Goal: Transaction & Acquisition: Book appointment/travel/reservation

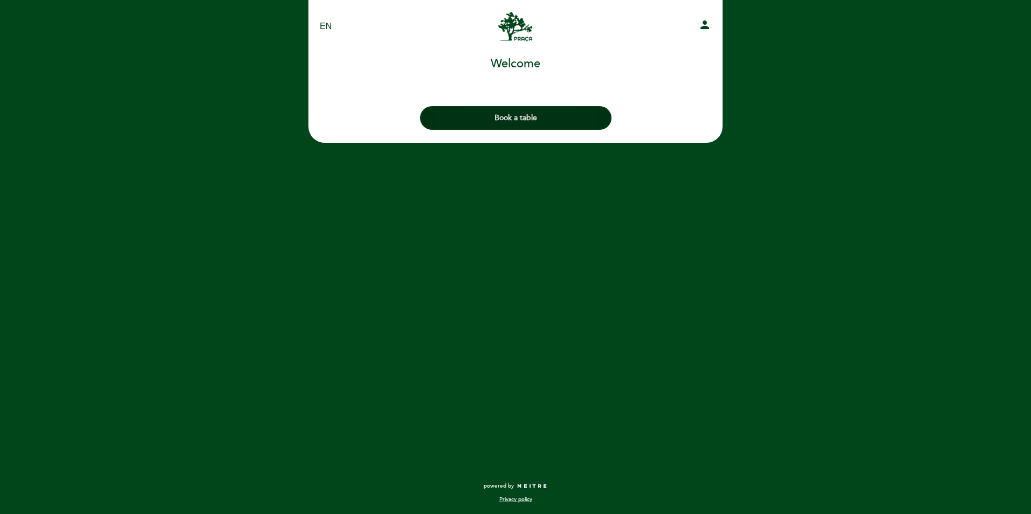
click at [538, 119] on button "Book a table" at bounding box center [515, 118] width 191 height 24
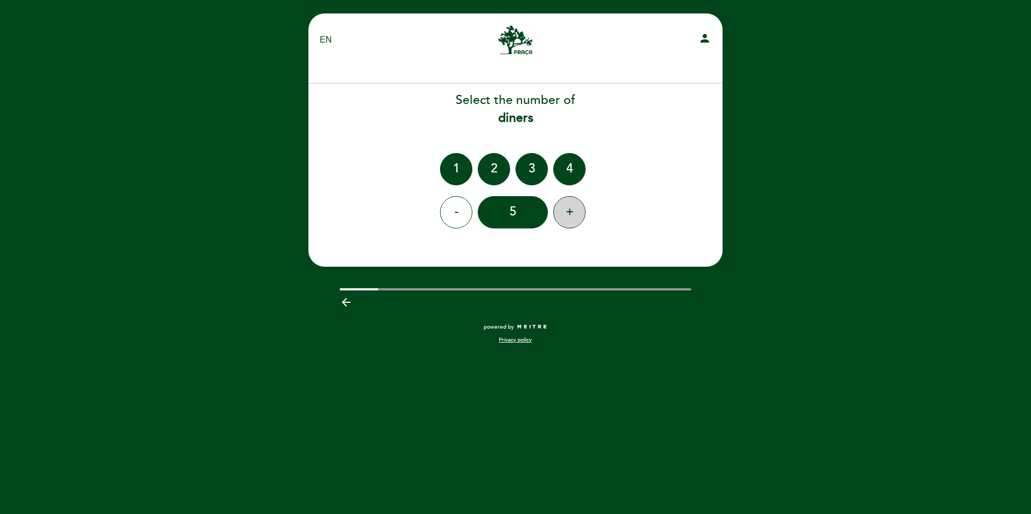
click at [560, 214] on div "+" at bounding box center [569, 212] width 32 height 32
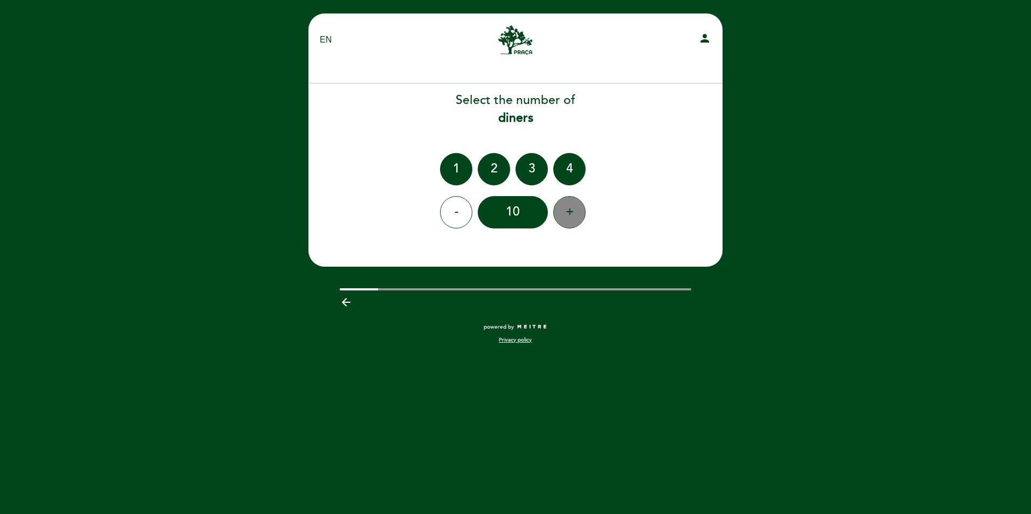
click at [560, 214] on div "+" at bounding box center [569, 212] width 32 height 32
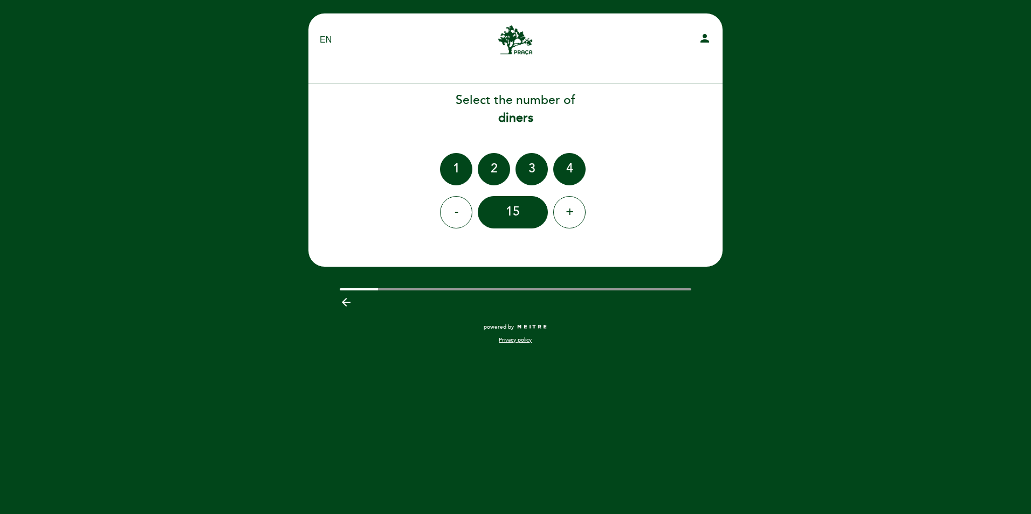
click at [316, 42] on div "EN ES PT" at bounding box center [380, 40] width 136 height 12
click at [320, 41] on select "EN ES PT" at bounding box center [326, 40] width 12 height 12
select select "pt"
click at [320, 34] on select "EN ES PT" at bounding box center [326, 40] width 12 height 12
click at [704, 37] on icon "person" at bounding box center [704, 38] width 13 height 13
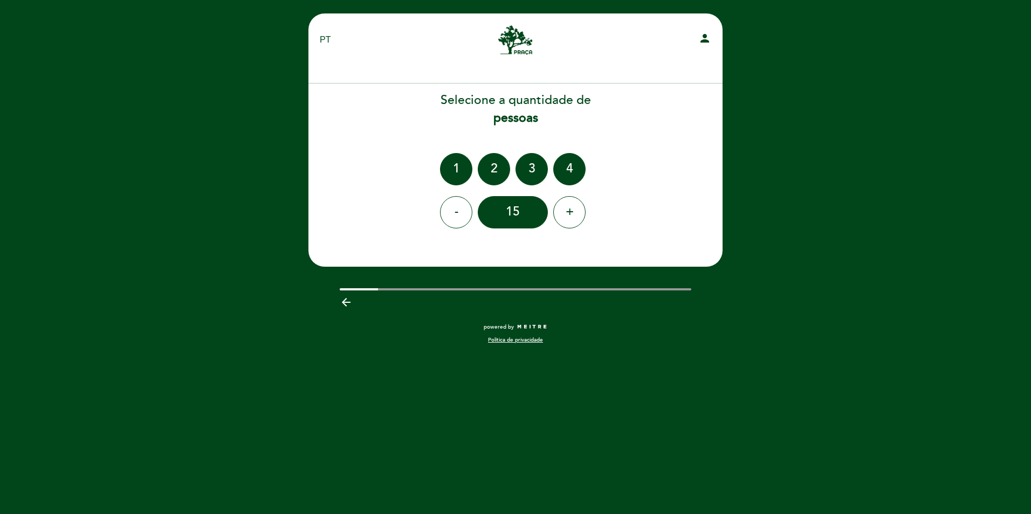
click at [391, 290] on div at bounding box center [516, 289] width 352 height 2
click at [347, 300] on icon "arrow_backward" at bounding box center [346, 302] width 13 height 13
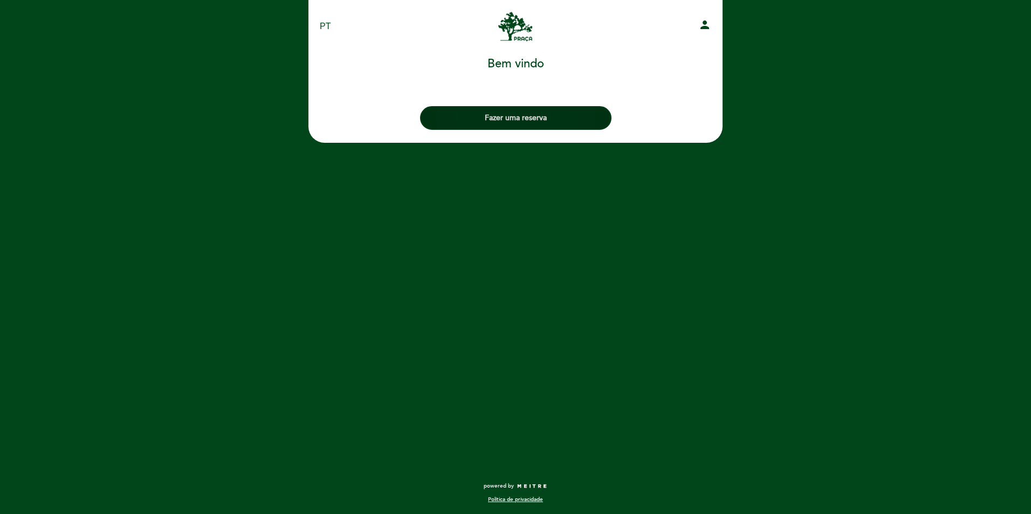
click at [462, 113] on button "Fazer uma reserva" at bounding box center [515, 118] width 191 height 24
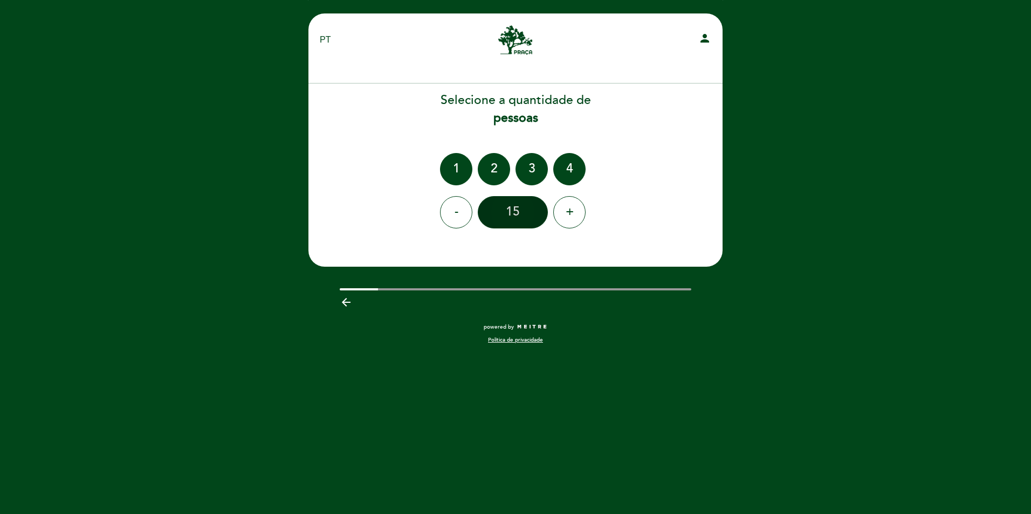
click at [526, 210] on div "15" at bounding box center [513, 212] width 70 height 32
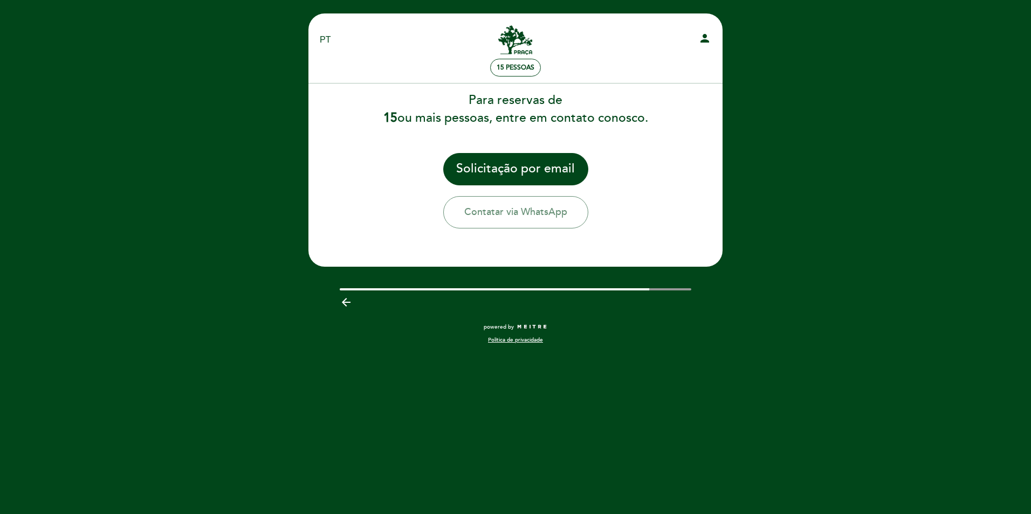
click at [341, 305] on icon "arrow_backward" at bounding box center [346, 302] width 13 height 13
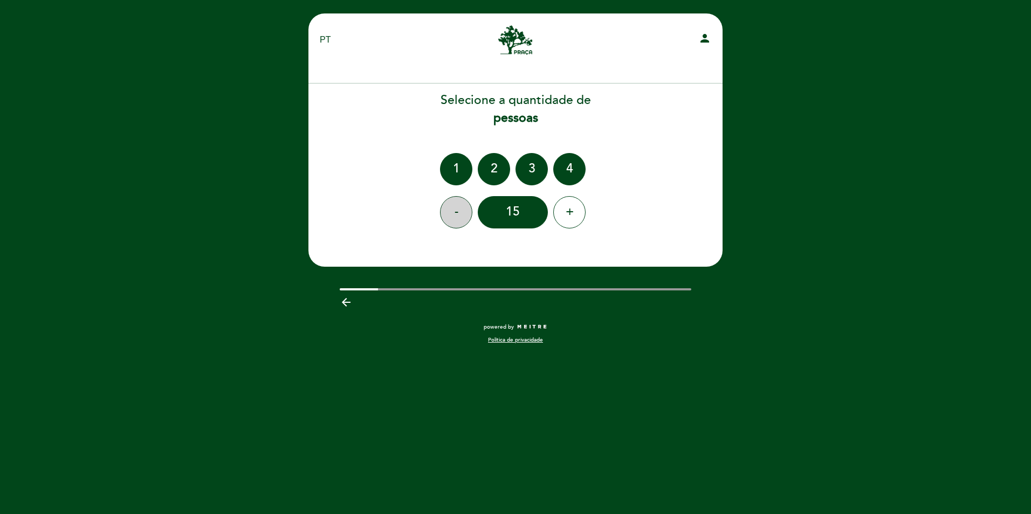
click at [459, 204] on div "-" at bounding box center [456, 212] width 32 height 32
click at [526, 215] on div "13" at bounding box center [513, 212] width 70 height 32
